Goal: Task Accomplishment & Management: Manage account settings

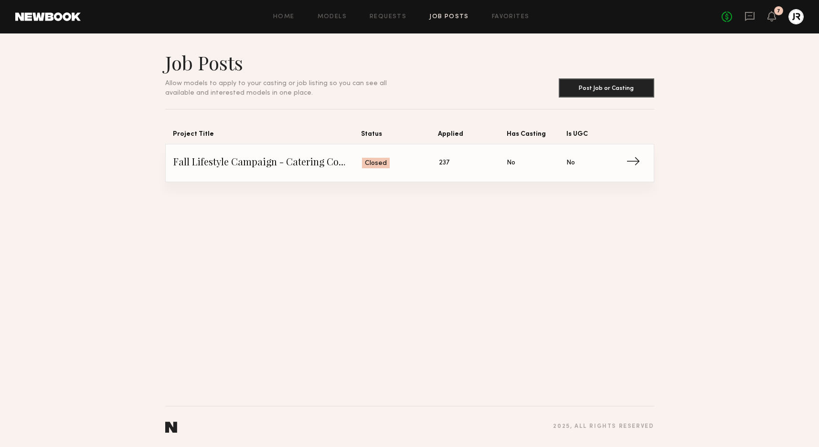
click at [391, 24] on div "Home Models Requests Job Posts Favorites Sign Out No fees up to $5,000 7" at bounding box center [442, 16] width 723 height 15
click at [391, 15] on link "Requests" at bounding box center [388, 17] width 37 height 6
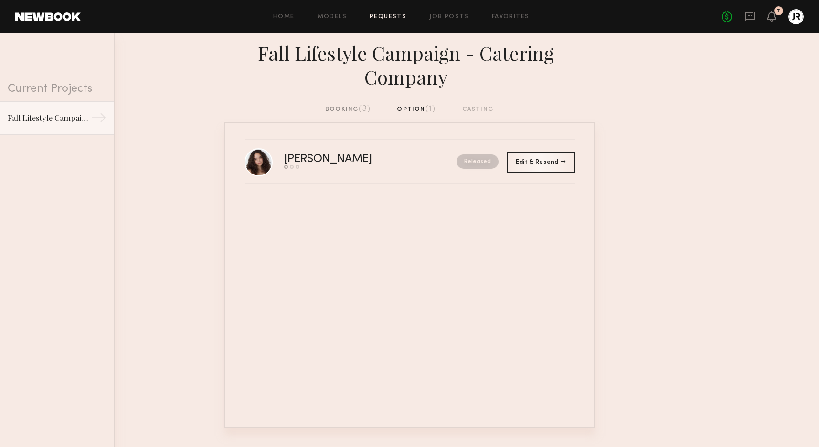
click at [336, 106] on div "booking (3)" at bounding box center [347, 109] width 45 height 11
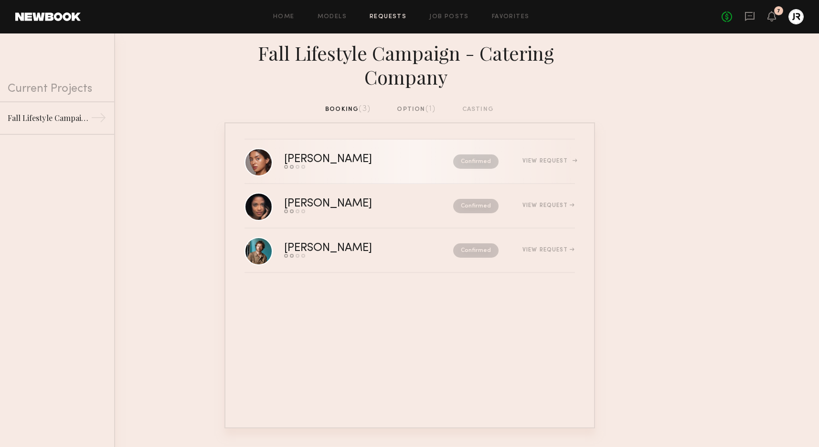
click at [325, 158] on div "Annette W." at bounding box center [348, 159] width 128 height 11
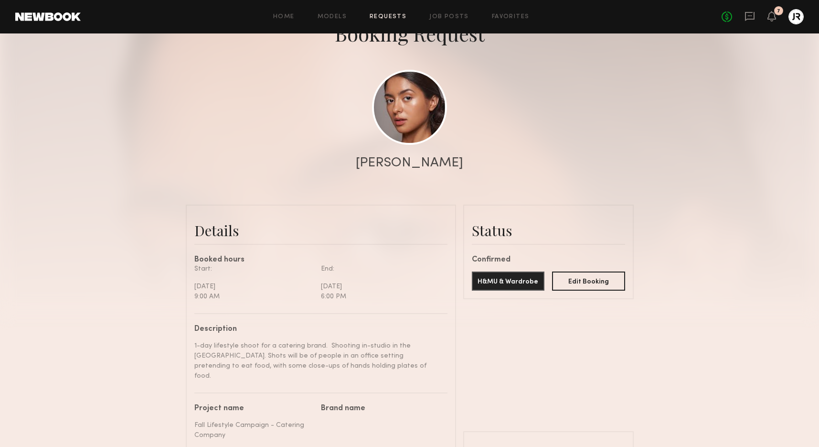
scroll to position [62, 0]
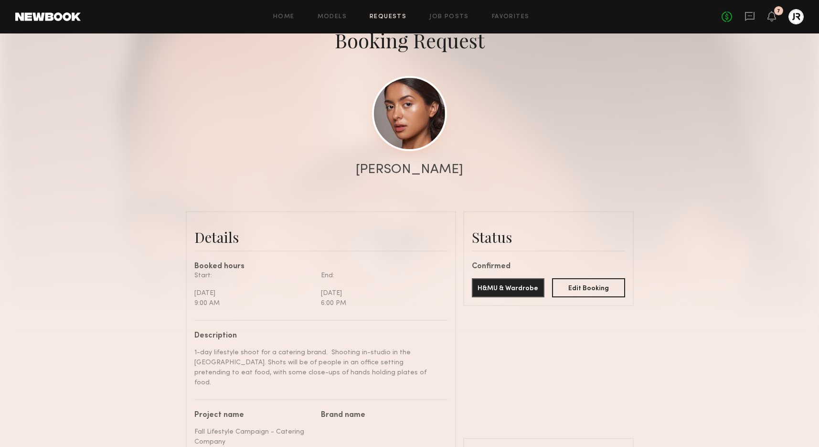
click at [406, 121] on link at bounding box center [409, 113] width 75 height 75
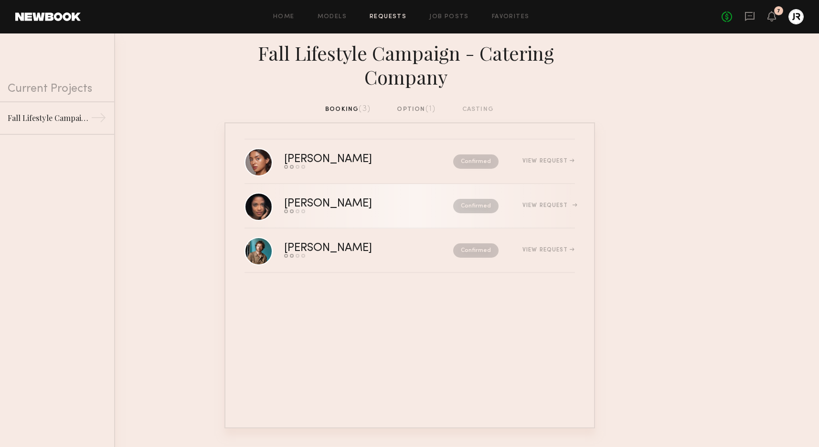
click at [316, 202] on div "Maria G." at bounding box center [348, 203] width 128 height 11
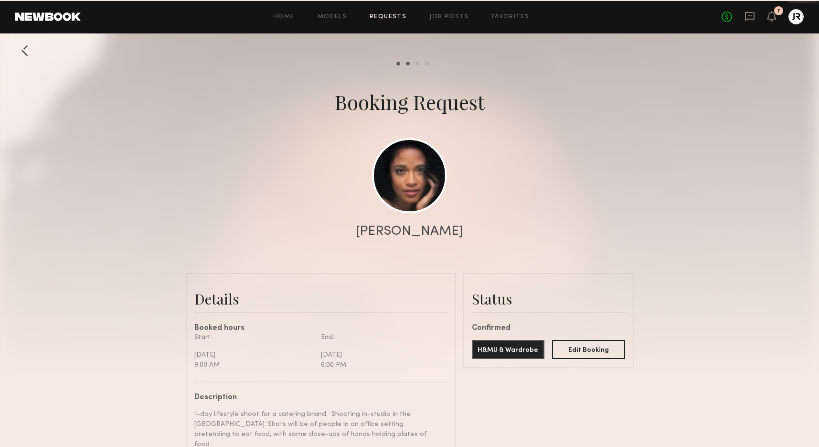
scroll to position [1022, 0]
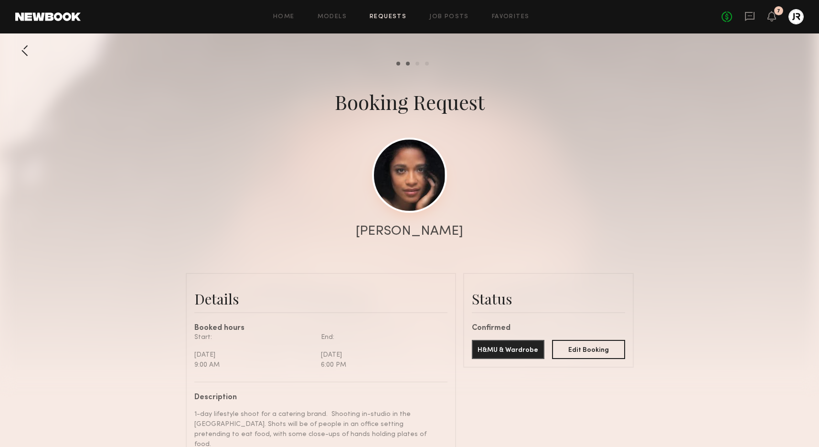
click at [411, 195] on link at bounding box center [409, 175] width 75 height 75
click at [374, 15] on link "Requests" at bounding box center [388, 17] width 37 height 6
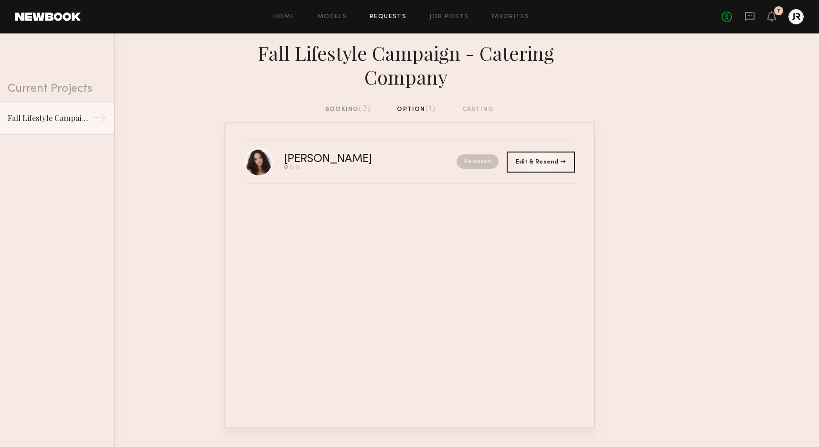
click at [333, 104] on div "Fall Lifestyle Campaign - Catering Company" at bounding box center [409, 68] width 819 height 71
click at [333, 107] on div "booking (3)" at bounding box center [347, 109] width 45 height 11
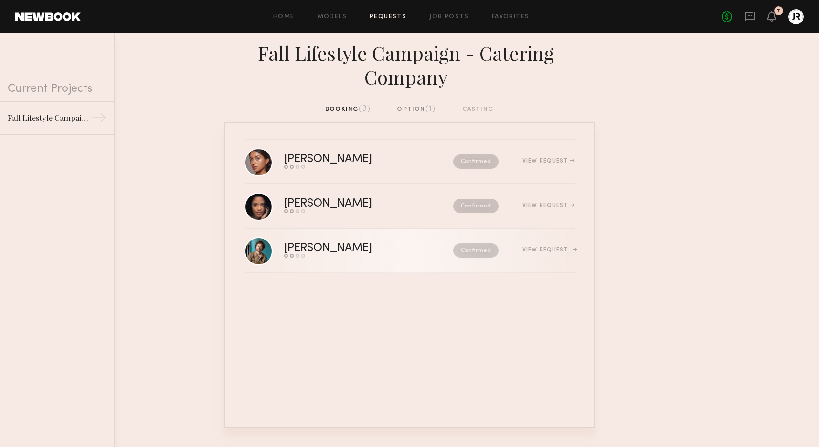
click at [300, 246] on div "[PERSON_NAME]" at bounding box center [348, 248] width 128 height 11
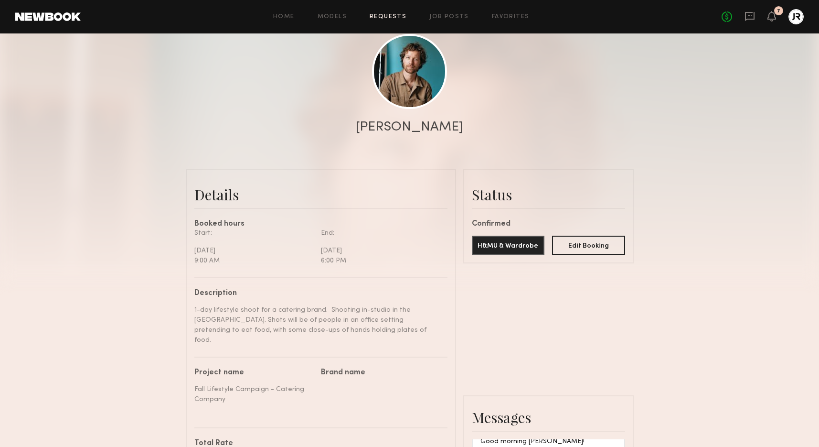
scroll to position [100, 0]
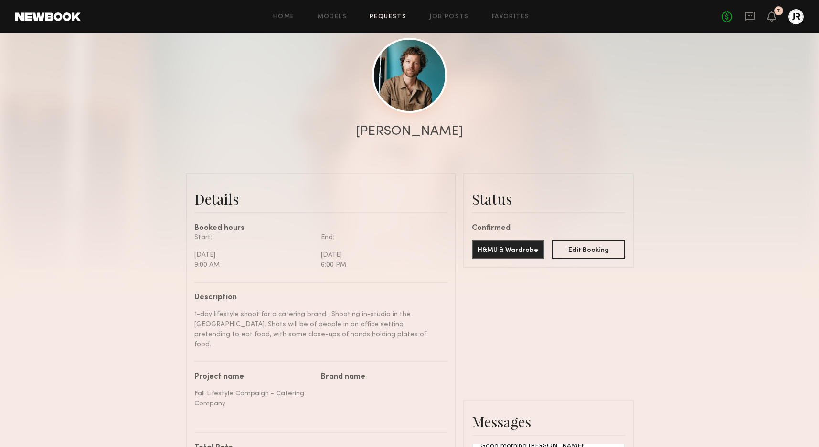
click at [427, 65] on link at bounding box center [409, 75] width 75 height 75
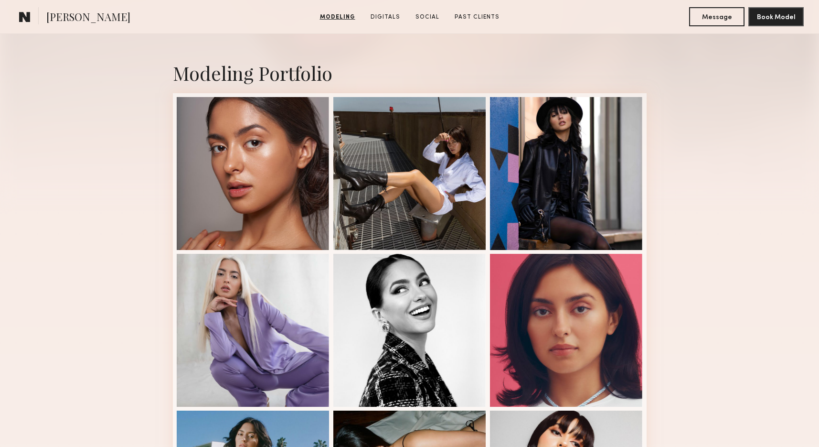
scroll to position [189, 0]
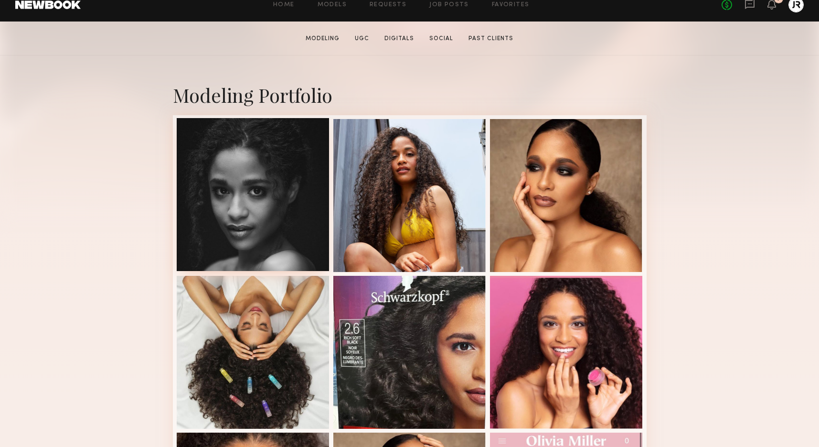
scroll to position [156, 0]
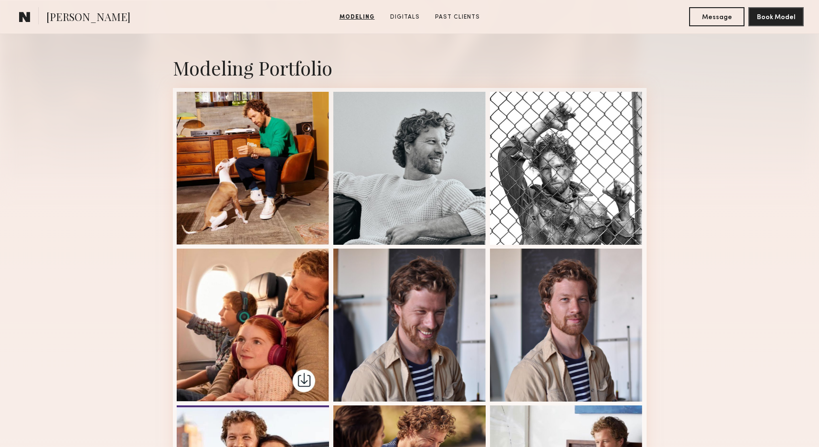
scroll to position [191, 0]
